Goal: Task Accomplishment & Management: Complete application form

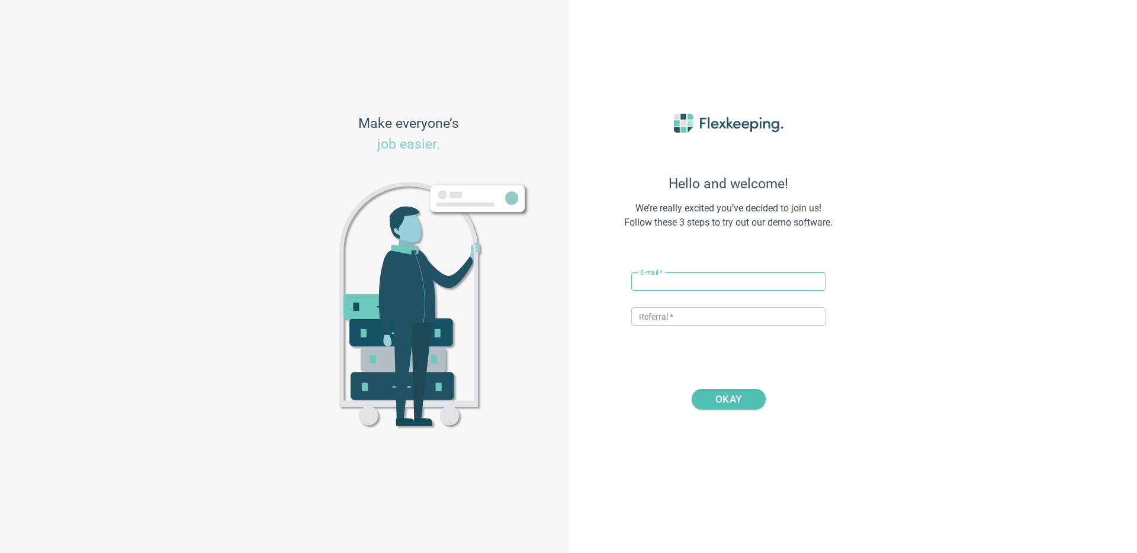
click at [674, 285] on input "text" at bounding box center [728, 281] width 194 height 18
click at [673, 288] on input "[EMAIL_ADDRESS][DOMAIN_NAME]" at bounding box center [728, 281] width 194 height 18
click at [674, 280] on input "[EMAIL_ADDRESS][DOMAIN_NAME]" at bounding box center [728, 281] width 194 height 18
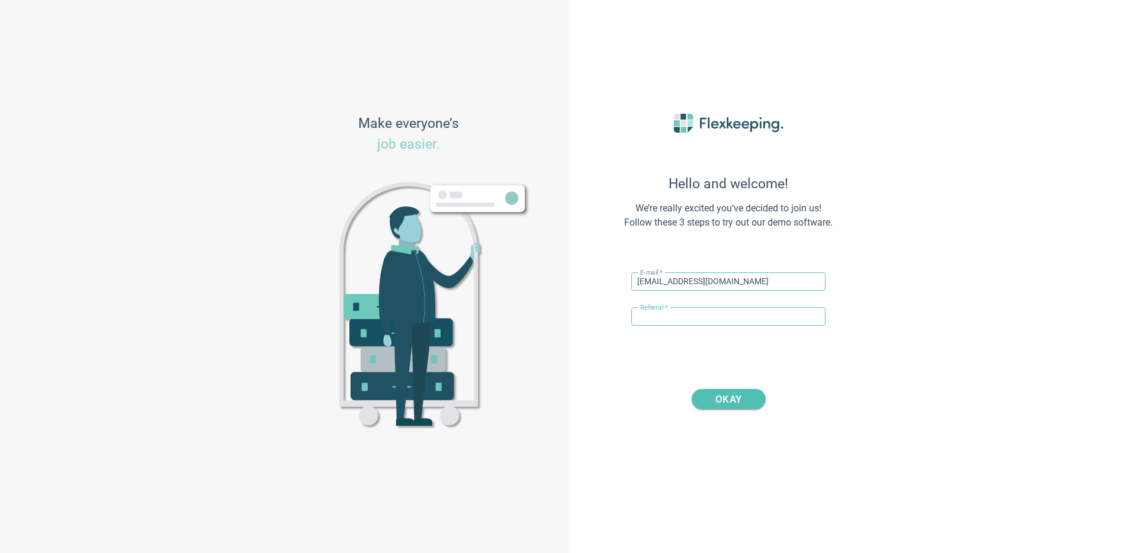
click at [668, 283] on input "[EMAIL_ADDRESS][DOMAIN_NAME]" at bounding box center [728, 281] width 194 height 18
type input "[EMAIL_ADDRESS][DOMAIN_NAME]"
click at [682, 317] on input "text" at bounding box center [728, 316] width 194 height 18
type input "DIGITALMAGIC"
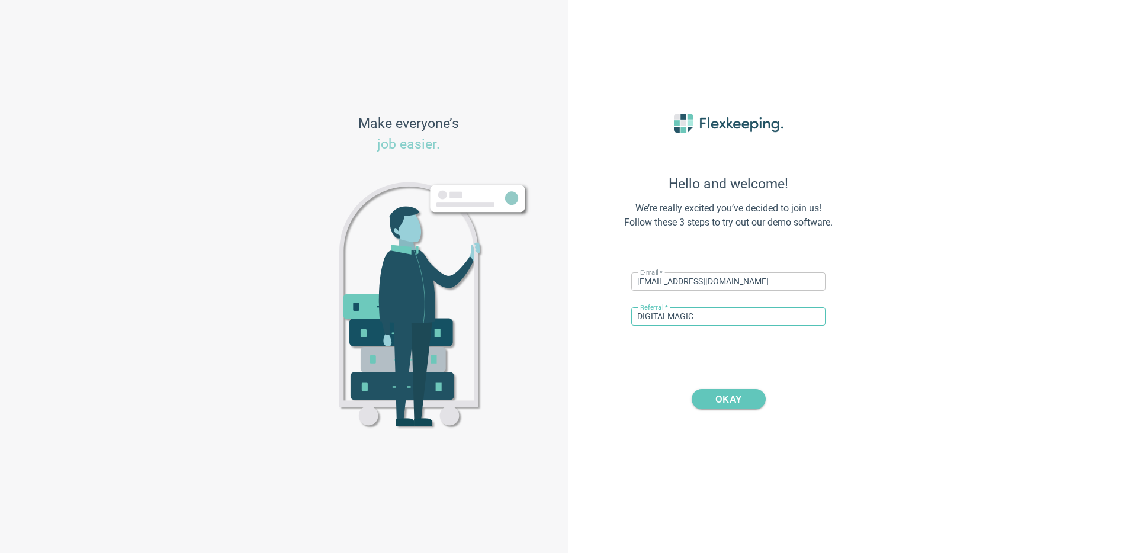
click at [713, 392] on span "OKAY" at bounding box center [728, 399] width 44 height 20
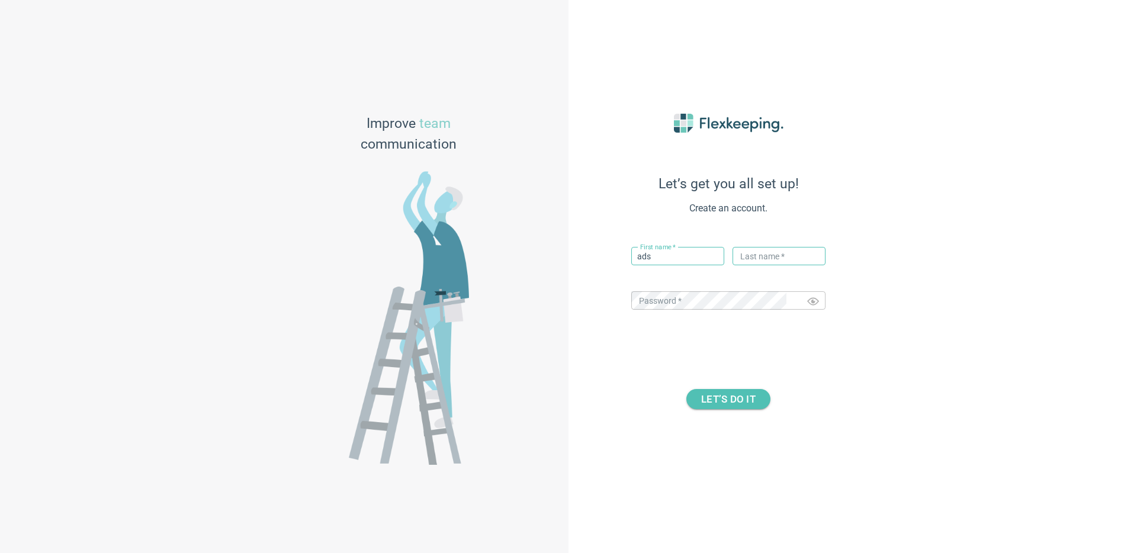
type input "ads"
click at [767, 252] on input "a" at bounding box center [778, 256] width 93 height 18
type input "asd"
click at [693, 311] on div "Password   * ​" at bounding box center [728, 306] width 194 height 30
click at [715, 387] on div "LET’S DO IT" at bounding box center [728, 388] width 260 height 41
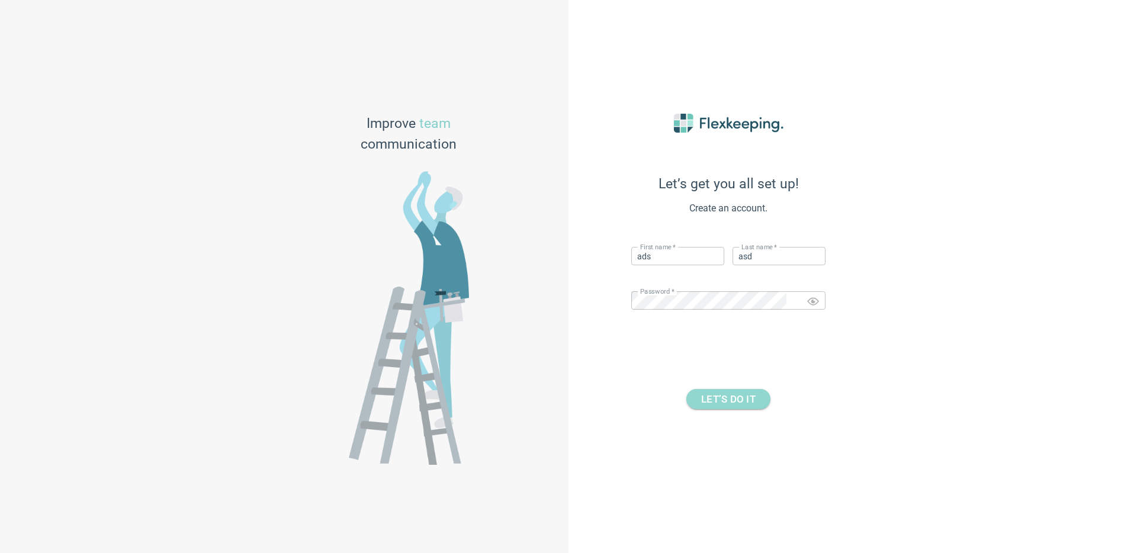
click at [713, 396] on span "LET’S DO IT" at bounding box center [728, 399] width 54 height 20
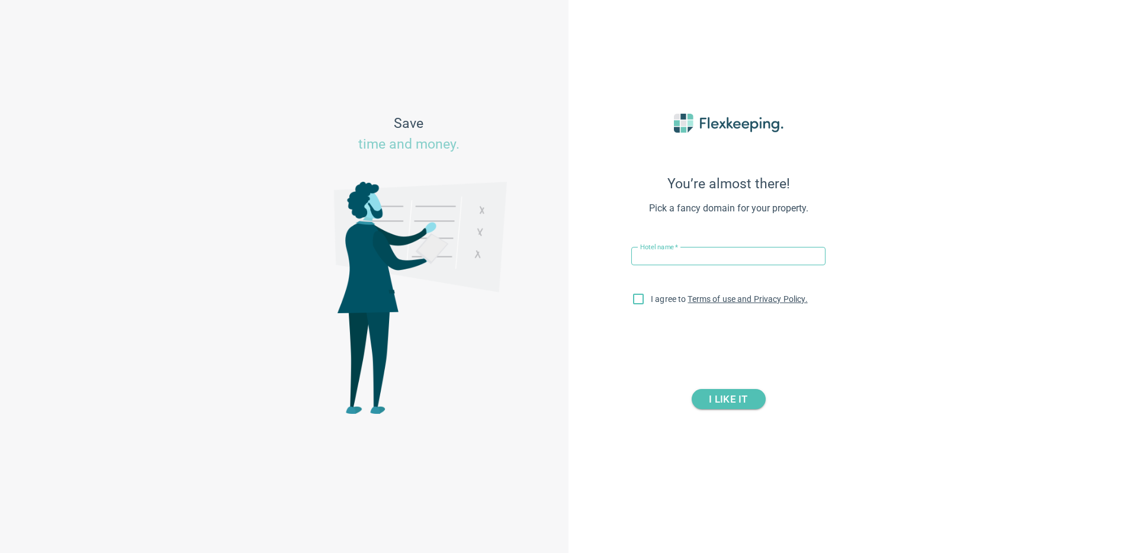
click at [666, 258] on input "text" at bounding box center [728, 256] width 194 height 18
click at [658, 256] on input "hotel 0904" at bounding box center [728, 256] width 194 height 18
click at [658, 255] on input "hotel 0904" at bounding box center [728, 256] width 194 height 18
type input "hotel 2008"
click at [636, 292] on input "I agree to Terms of use and Privacy Policy." at bounding box center [638, 301] width 25 height 25
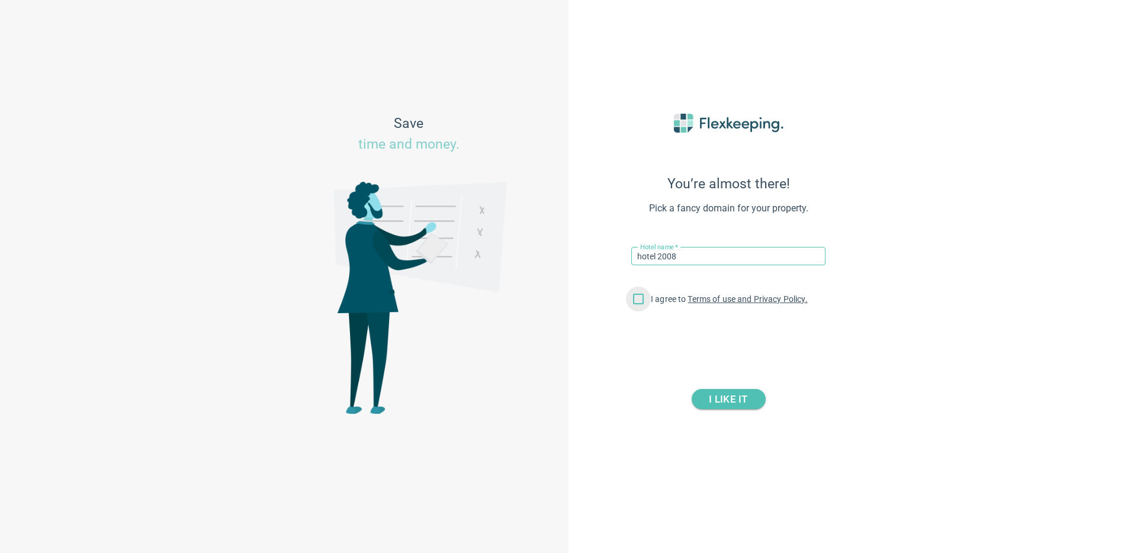
checkbox input "true"
click at [729, 401] on span "I LIKE IT" at bounding box center [728, 399] width 38 height 20
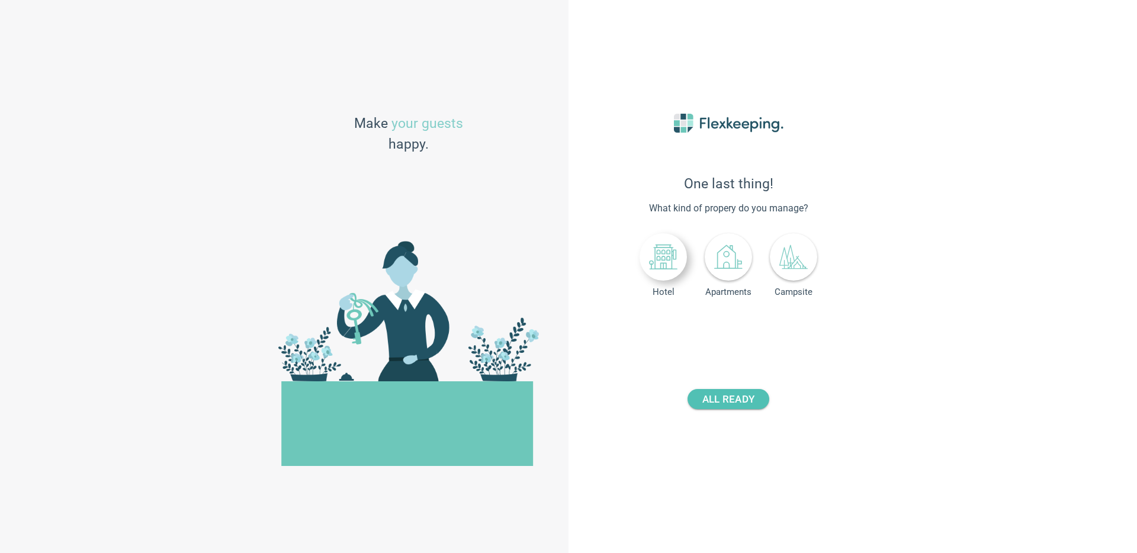
drag, startPoint x: 626, startPoint y: 268, endPoint x: 658, endPoint y: 265, distance: 32.1
click at [635, 268] on div "One last thing! What kind of propery do you manage? Hotel Apartments Campsite A…" at bounding box center [728, 276] width 260 height 385
click at [658, 265] on icon at bounding box center [663, 257] width 28 height 28
click at [783, 327] on span "+" at bounding box center [781, 327] width 8 height 17
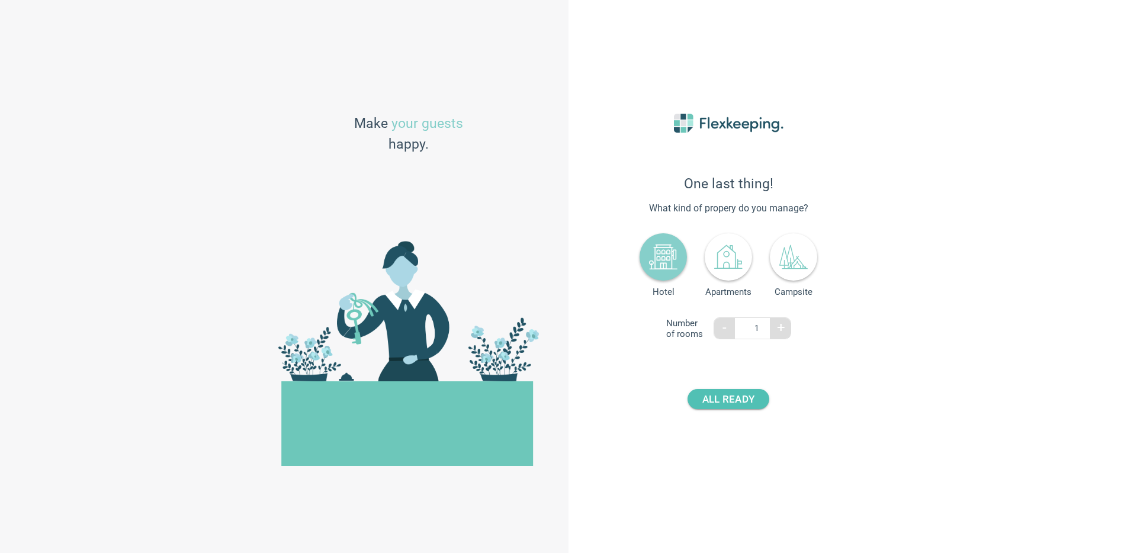
type input "2"
click at [759, 405] on button "ALL READY" at bounding box center [728, 399] width 82 height 20
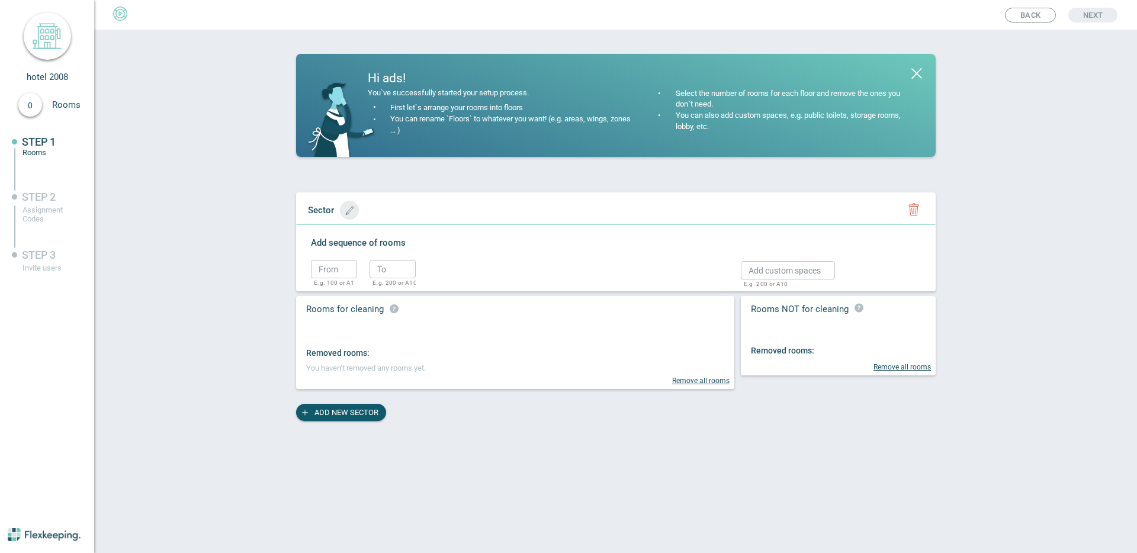
click at [352, 215] on button "button" at bounding box center [349, 210] width 19 height 19
click at [377, 212] on input "text" at bounding box center [351, 210] width 98 height 18
type input "Sprat 1"
click at [437, 215] on circle "button" at bounding box center [446, 212] width 18 height 18
drag, startPoint x: 346, startPoint y: 271, endPoint x: 352, endPoint y: 279, distance: 10.5
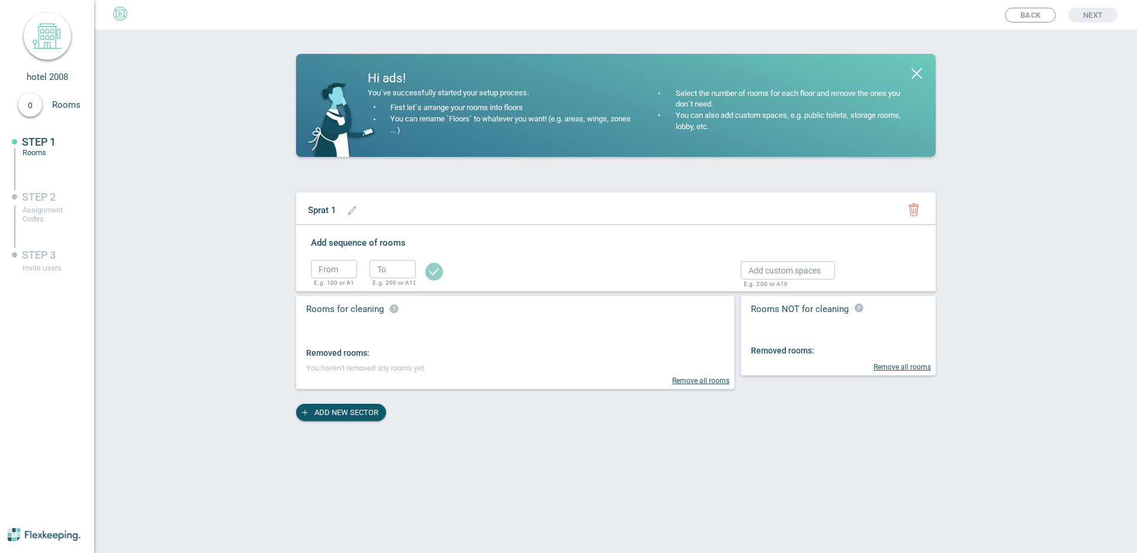
click at [346, 271] on input "text" at bounding box center [334, 269] width 46 height 18
type input "100"
click at [388, 269] on input "text" at bounding box center [392, 269] width 46 height 18
type input "110"
click at [423, 274] on button "button" at bounding box center [434, 269] width 25 height 25
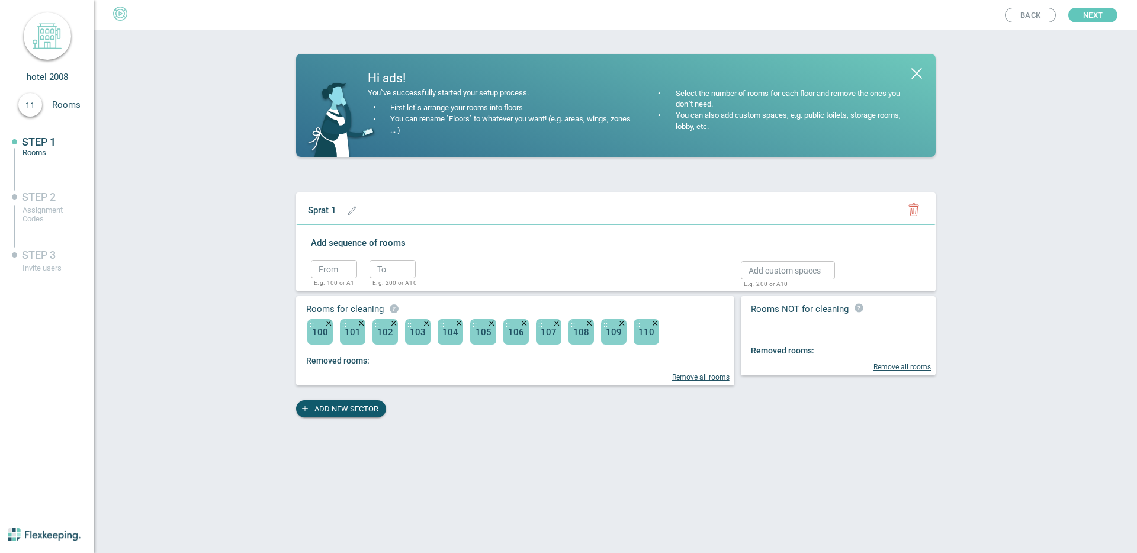
click at [1100, 10] on span "Next" at bounding box center [1093, 15] width 20 height 15
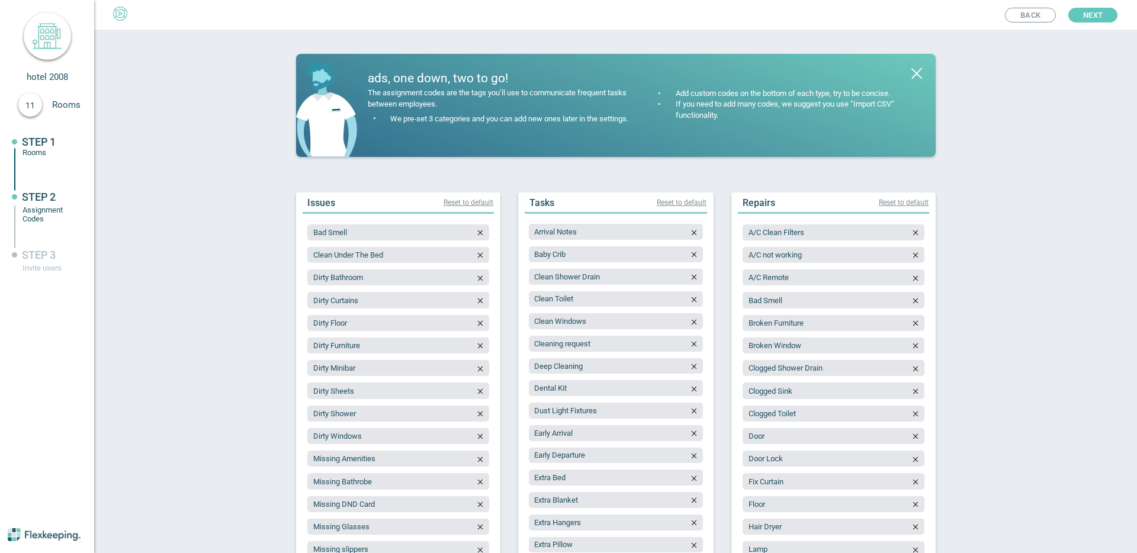
click at [1101, 10] on span "Next" at bounding box center [1093, 15] width 20 height 15
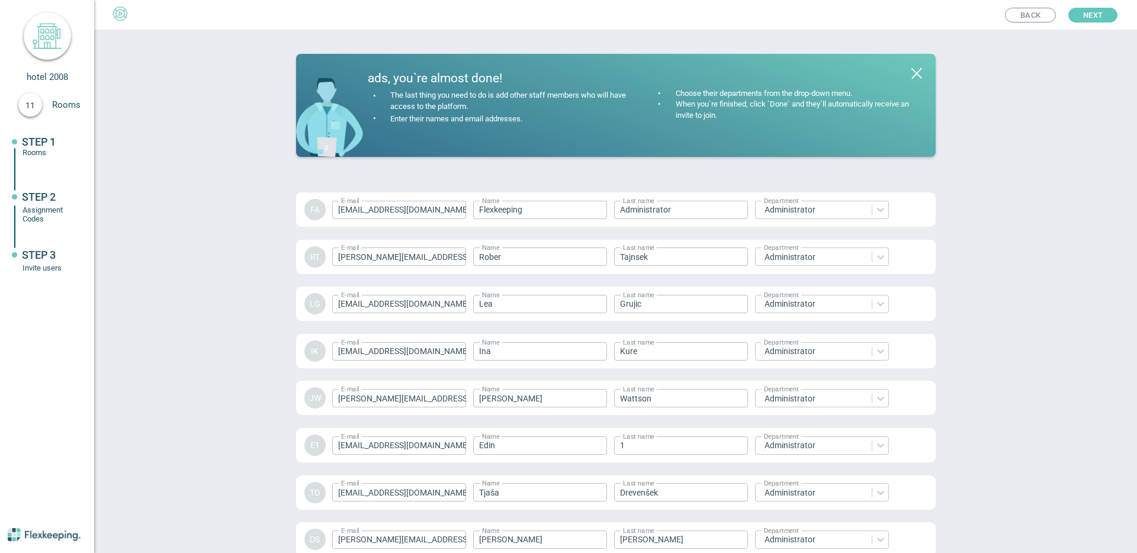
scroll to position [1594, 0]
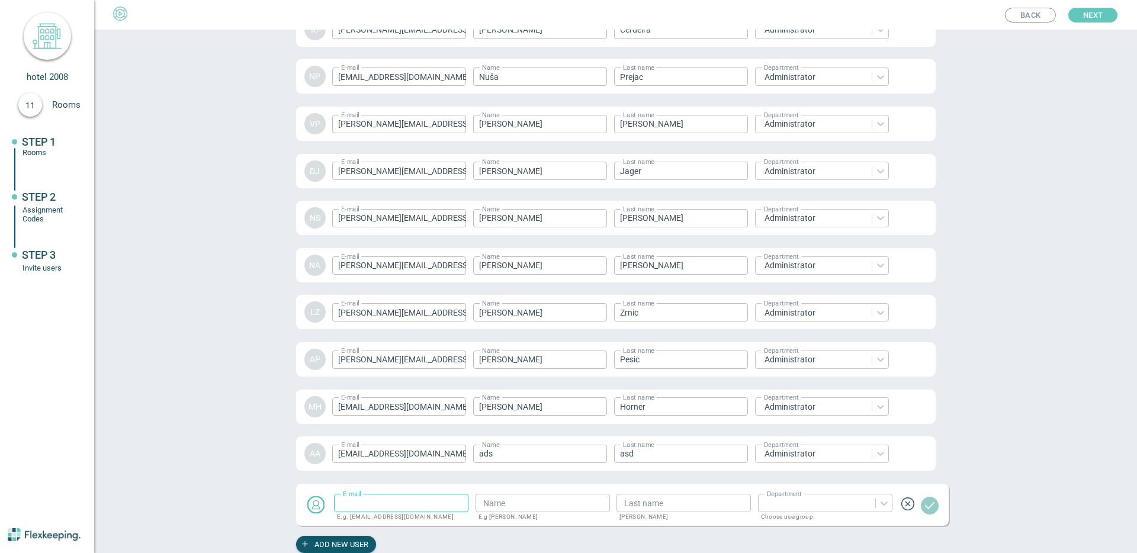
click at [1101, 10] on span "Next" at bounding box center [1093, 15] width 20 height 15
